Goal: Find specific page/section: Find specific page/section

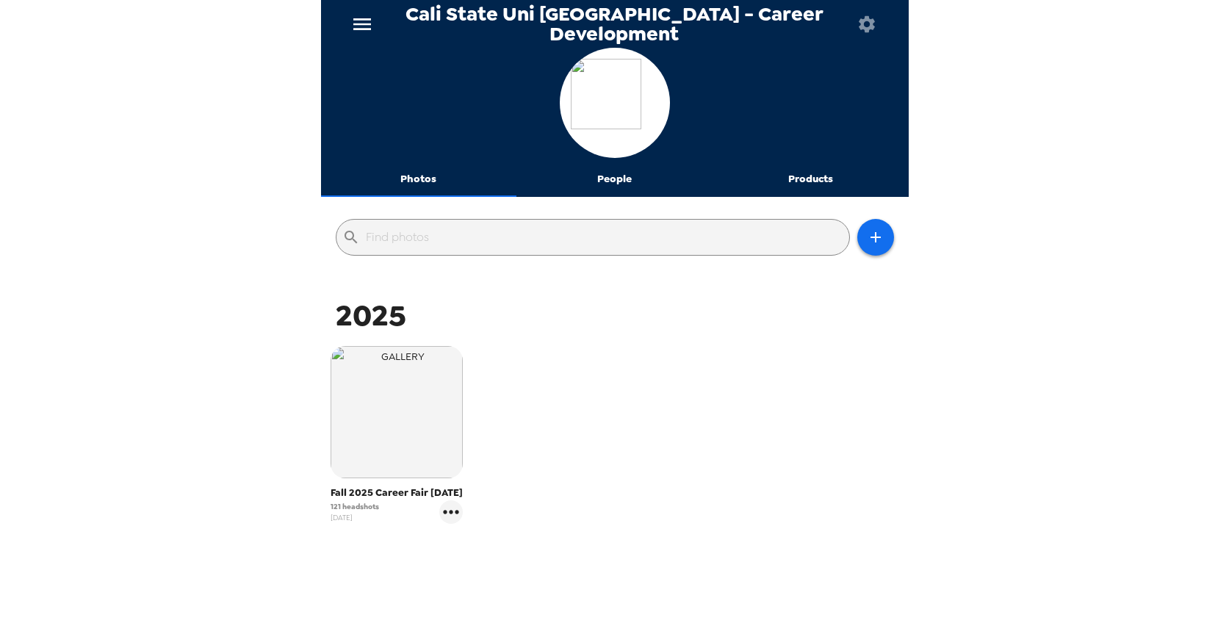
click at [423, 178] on button "Photos" at bounding box center [419, 179] width 196 height 35
click at [455, 508] on icon "gallery menu" at bounding box center [451, 512] width 24 height 24
click at [724, 387] on div at bounding box center [614, 311] width 1229 height 623
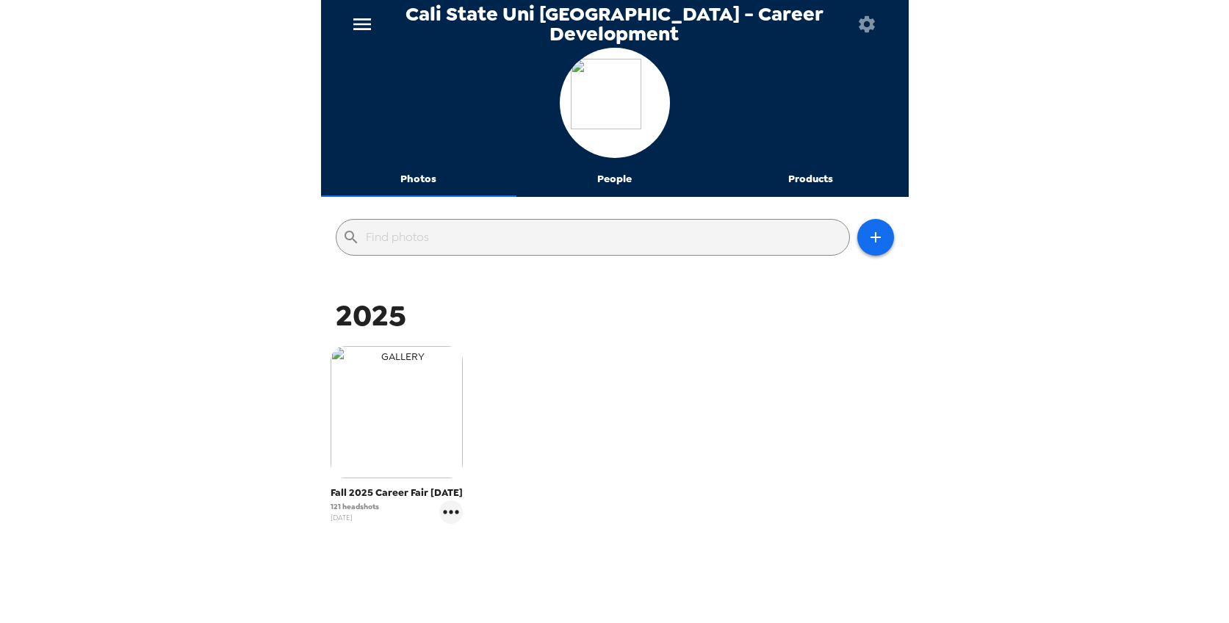
click at [391, 451] on img "button" at bounding box center [397, 412] width 132 height 132
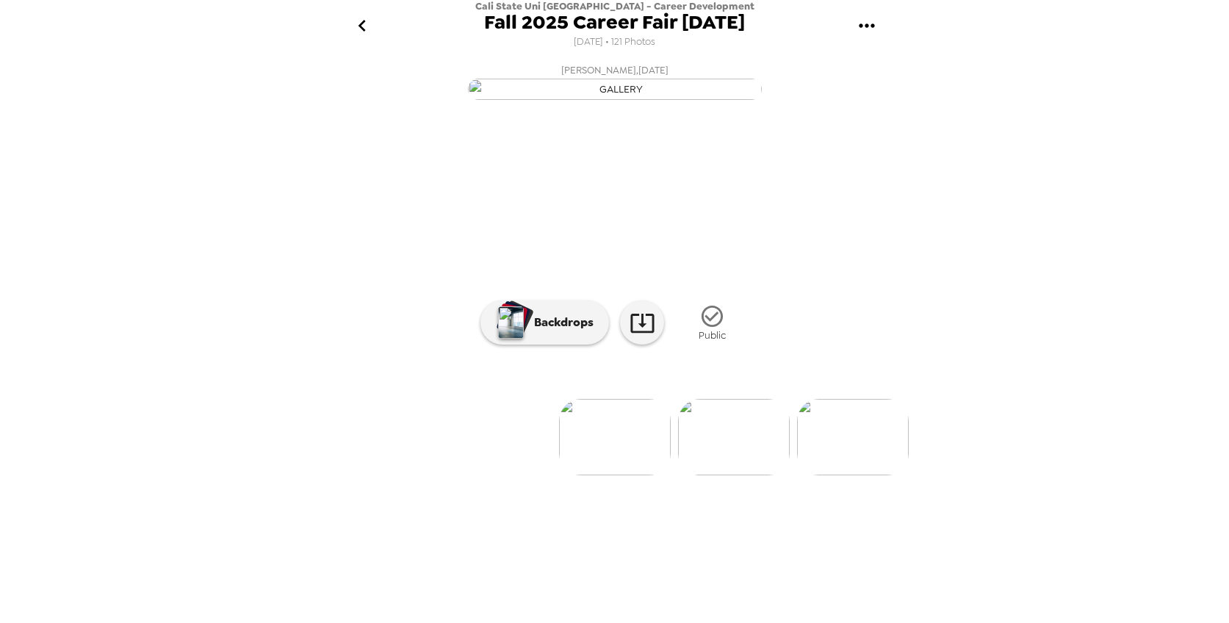
click at [872, 22] on icon "gallery menu" at bounding box center [867, 26] width 24 height 24
click at [1058, 115] on div at bounding box center [614, 311] width 1229 height 623
click at [375, 29] on button "go back" at bounding box center [363, 26] width 48 height 48
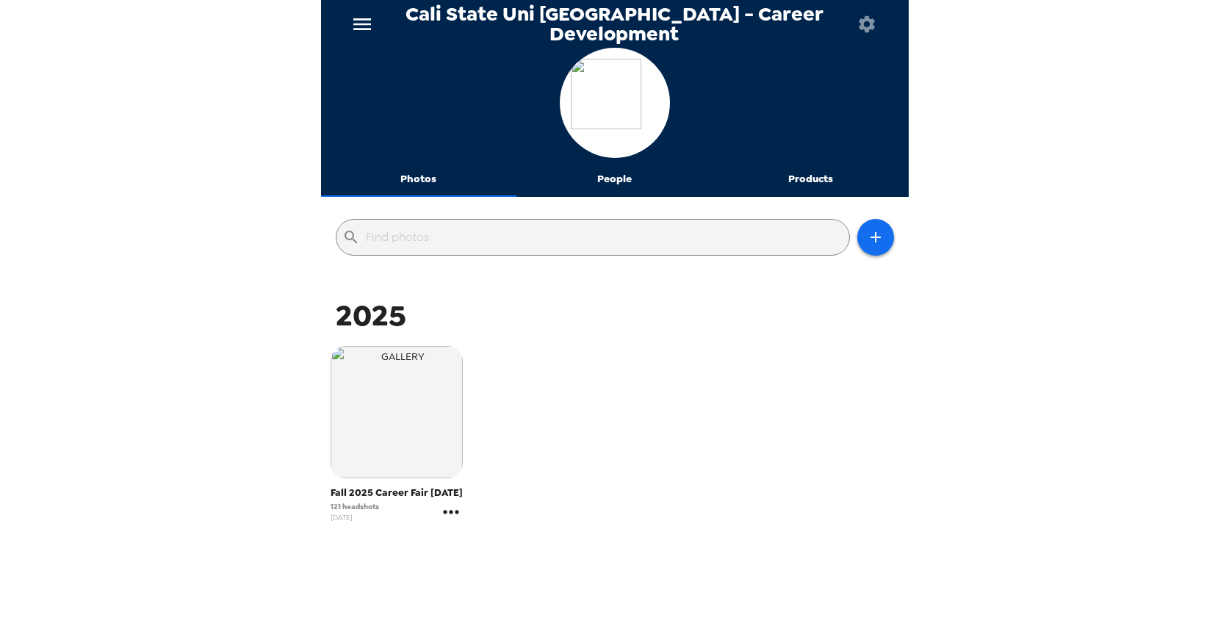
click at [450, 512] on icon "gallery menu" at bounding box center [451, 512] width 24 height 24
click at [375, 495] on div at bounding box center [614, 311] width 1229 height 623
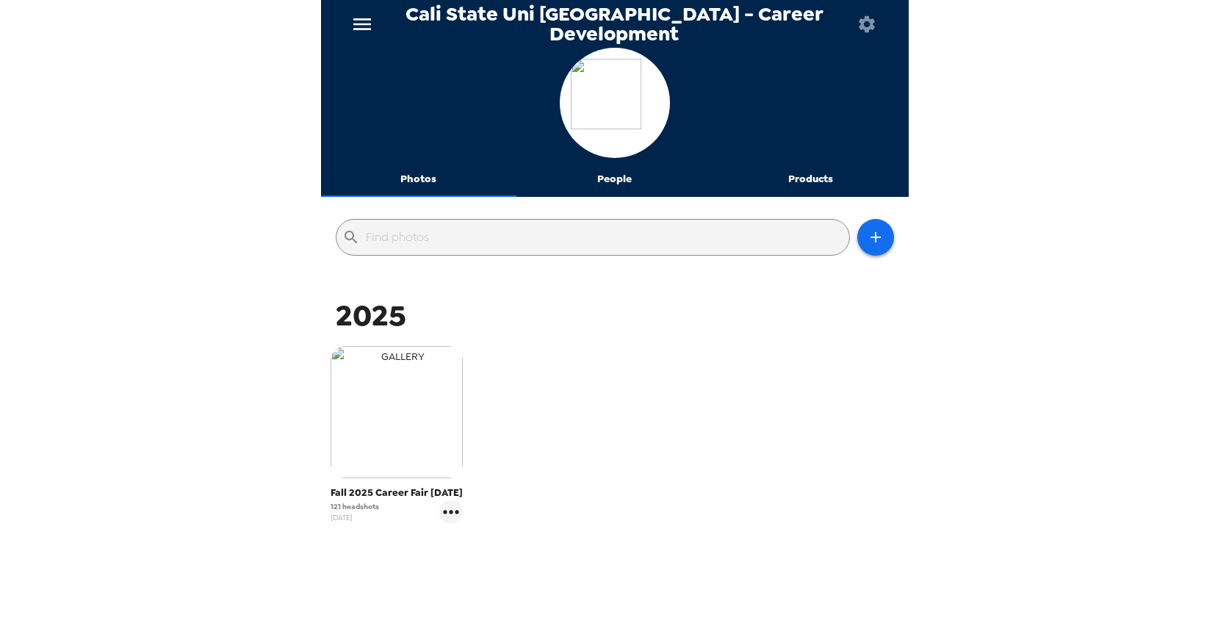
click at [357, 444] on img "button" at bounding box center [397, 412] width 132 height 132
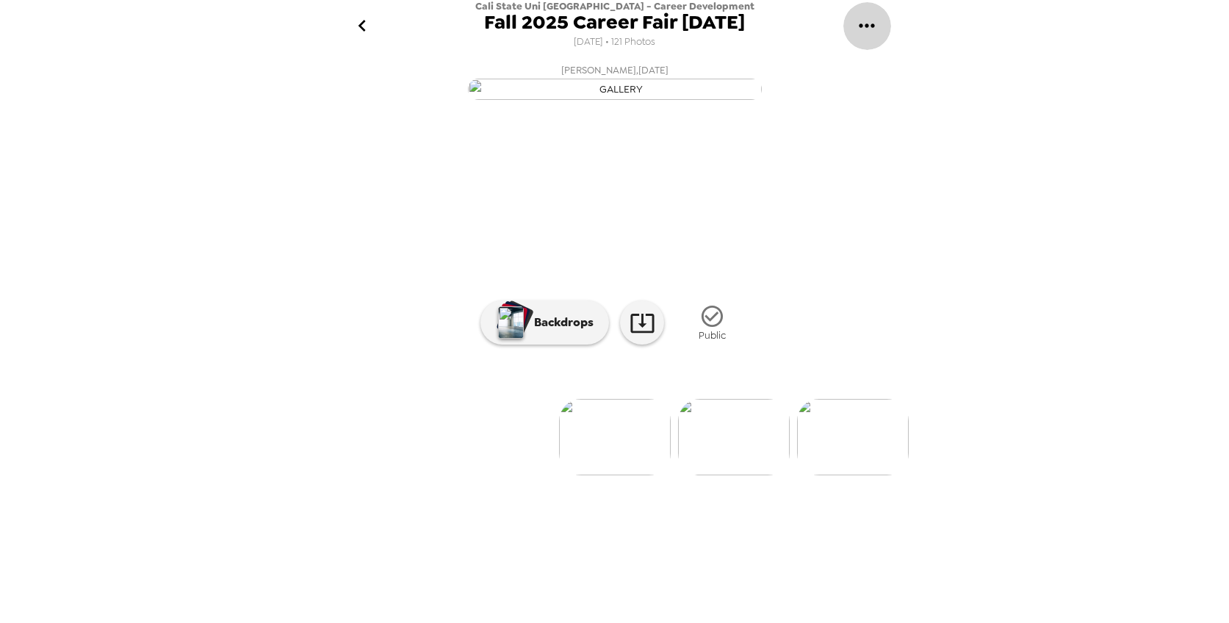
click at [866, 27] on icon "gallery menu" at bounding box center [866, 26] width 15 height 4
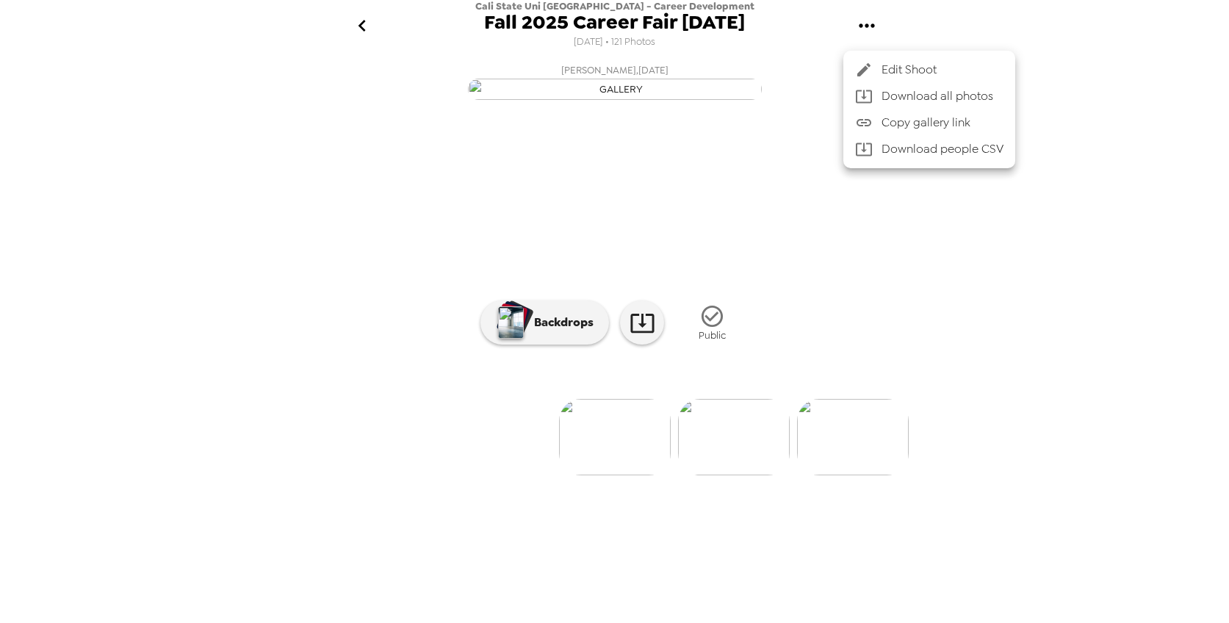
drag, startPoint x: 823, startPoint y: 194, endPoint x: 679, endPoint y: 191, distance: 144.0
click at [823, 194] on div at bounding box center [614, 311] width 1229 height 623
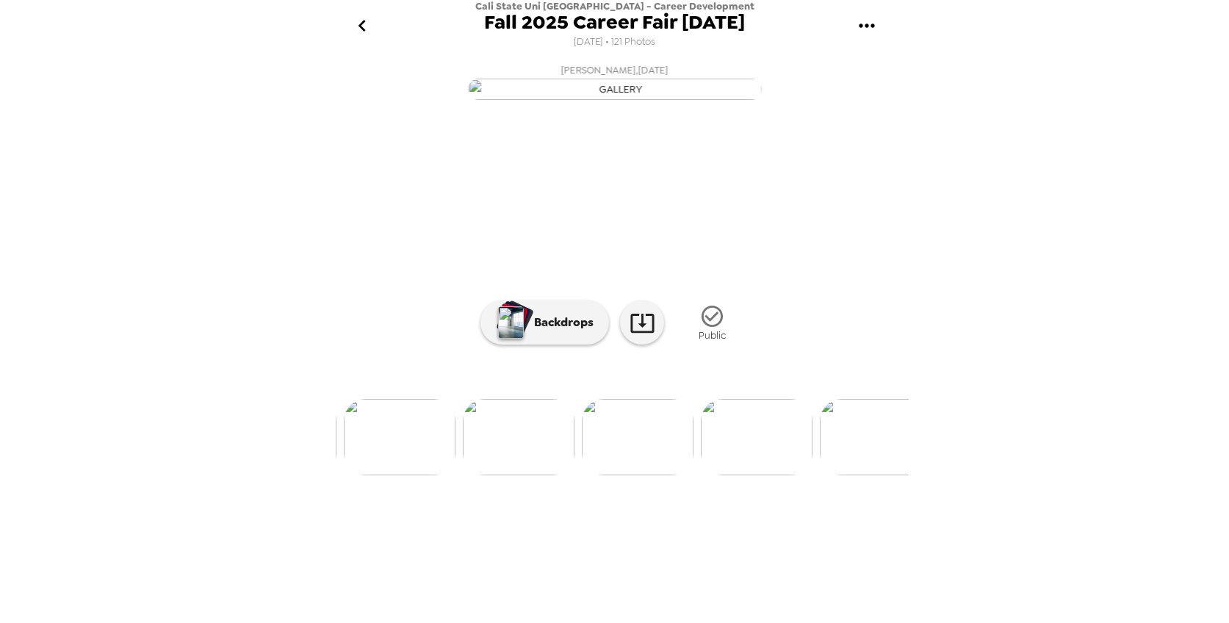
scroll to position [0, 7238]
